Goal: Information Seeking & Learning: Learn about a topic

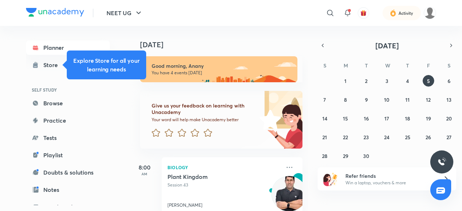
click at [431, 5] on div "​ Activity" at bounding box center [320, 12] width 231 height 17
click at [430, 6] on div "Activity" at bounding box center [402, 13] width 67 height 14
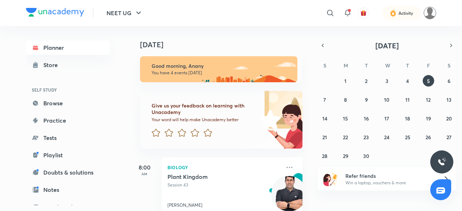
click at [428, 11] on img at bounding box center [430, 13] width 12 height 12
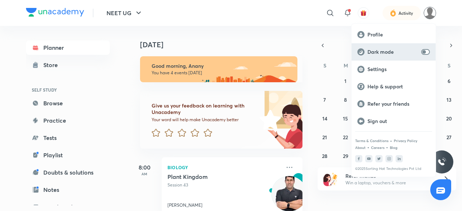
click at [425, 55] on div "Dark mode" at bounding box center [394, 51] width 84 height 17
checkbox input "true"
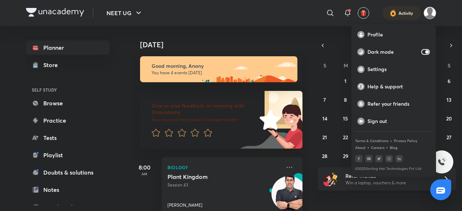
click at [430, 17] on div at bounding box center [231, 105] width 462 height 211
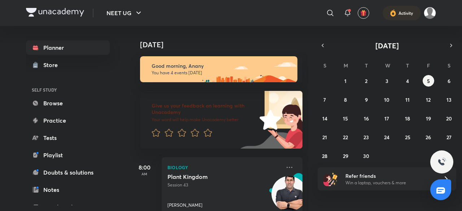
click at [326, 49] on button "button" at bounding box center [323, 45] width 10 height 10
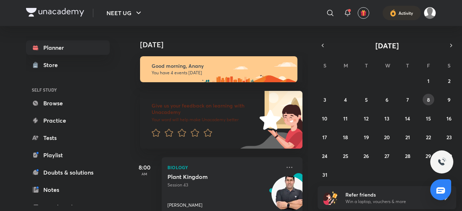
click at [431, 100] on button "8" at bounding box center [429, 100] width 12 height 12
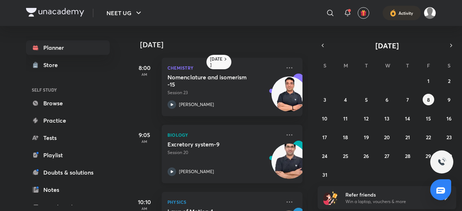
click at [175, 166] on div "Excretory system-9 Session 20 Prem Shankar Pandey" at bounding box center [223, 158] width 113 height 35
